Goal: Information Seeking & Learning: Learn about a topic

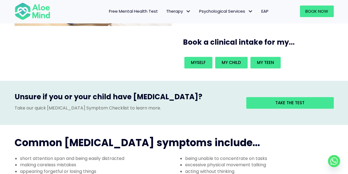
scroll to position [110, 0]
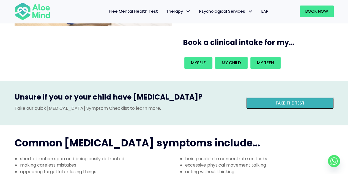
click at [273, 97] on link "Take the test" at bounding box center [290, 103] width 88 height 12
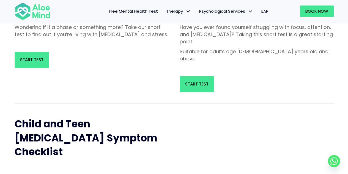
scroll to position [110, 0]
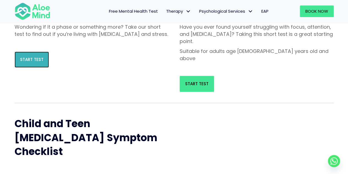
click at [38, 62] on span "Start Test" at bounding box center [31, 59] width 23 height 6
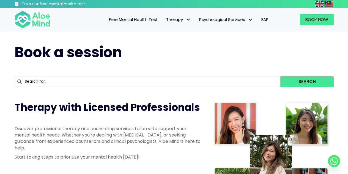
click at [126, 21] on span "Free Mental Health Test" at bounding box center [133, 20] width 49 height 6
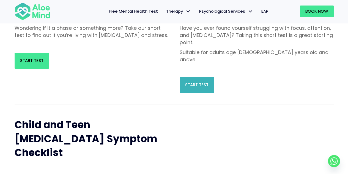
scroll to position [110, 0]
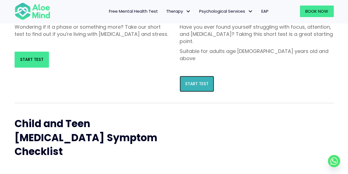
click at [196, 81] on span "Start Test" at bounding box center [196, 84] width 23 height 6
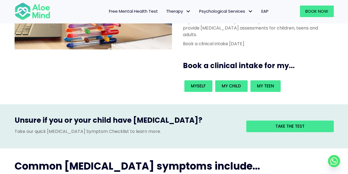
scroll to position [138, 0]
